Goal: Task Accomplishment & Management: Use online tool/utility

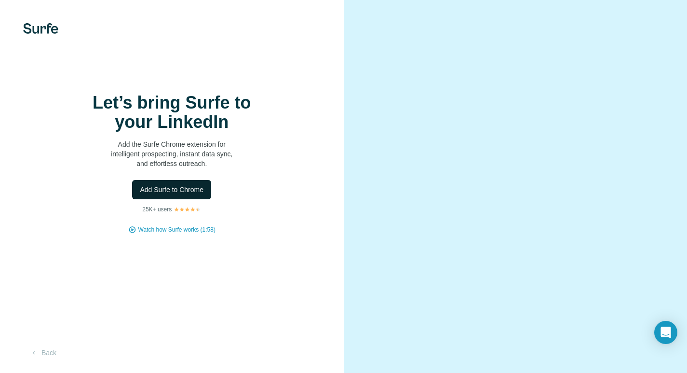
click at [191, 194] on button "Add Surfe to Chrome" at bounding box center [171, 189] width 79 height 19
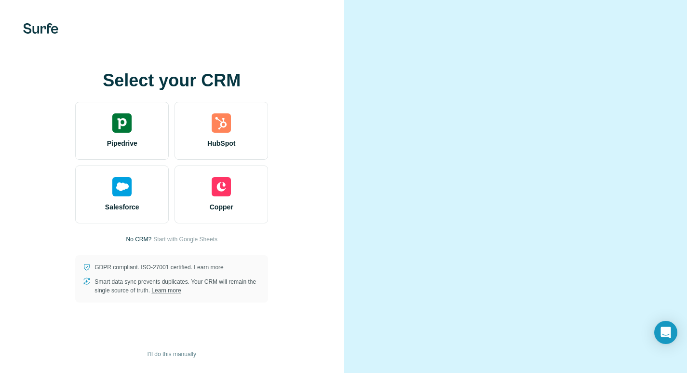
click at [625, 114] on video at bounding box center [516, 186] width 290 height 145
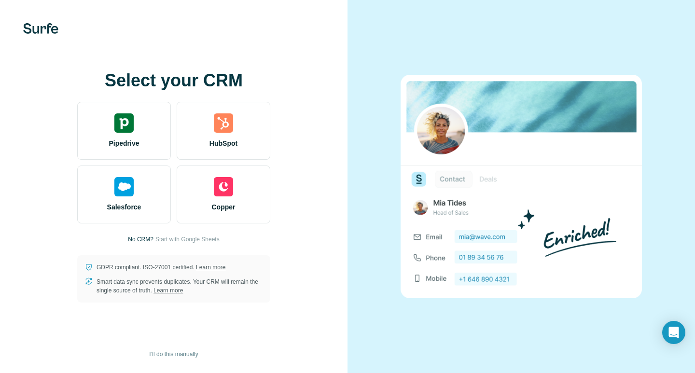
click at [55, 34] on img at bounding box center [40, 28] width 35 height 11
click at [43, 27] on img at bounding box center [40, 28] width 35 height 11
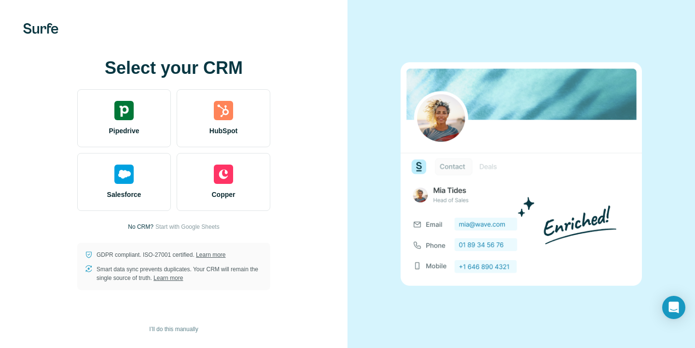
click at [35, 14] on div "Select your CRM Pipedrive HubSpot Salesforce Copper No CRM? Start with Google S…" at bounding box center [173, 174] width 347 height 348
click at [35, 27] on img at bounding box center [40, 28] width 35 height 11
click at [35, 28] on img at bounding box center [40, 28] width 35 height 11
